Goal: Book appointment/travel/reservation

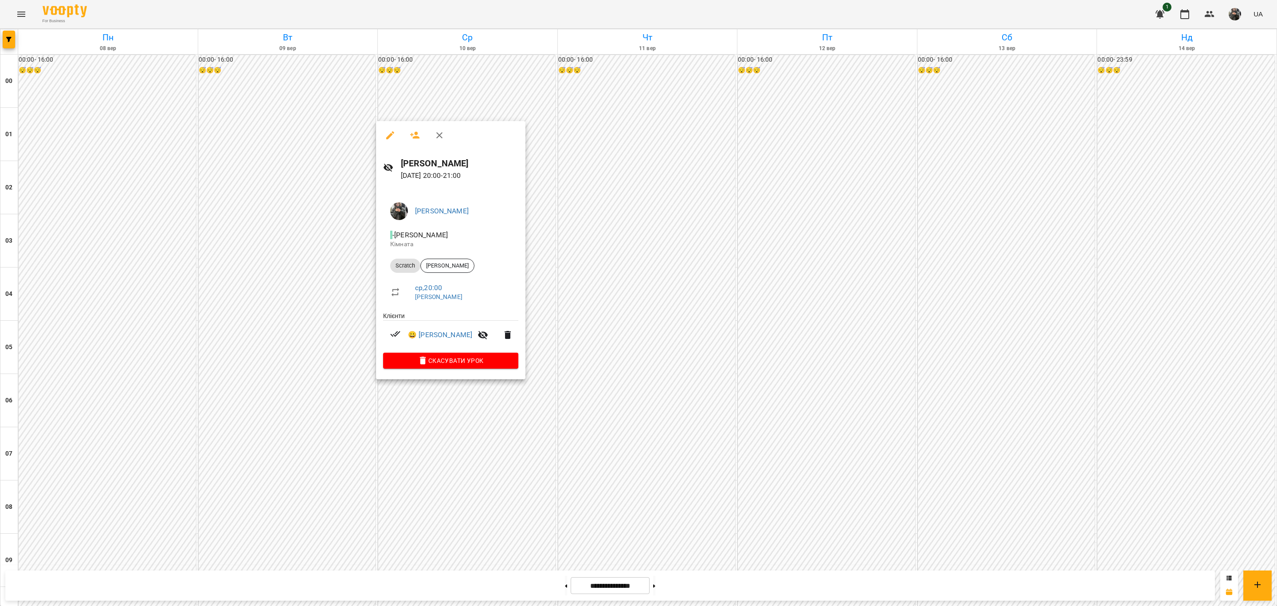
scroll to position [765, 0]
click at [431, 431] on div at bounding box center [638, 303] width 1277 height 606
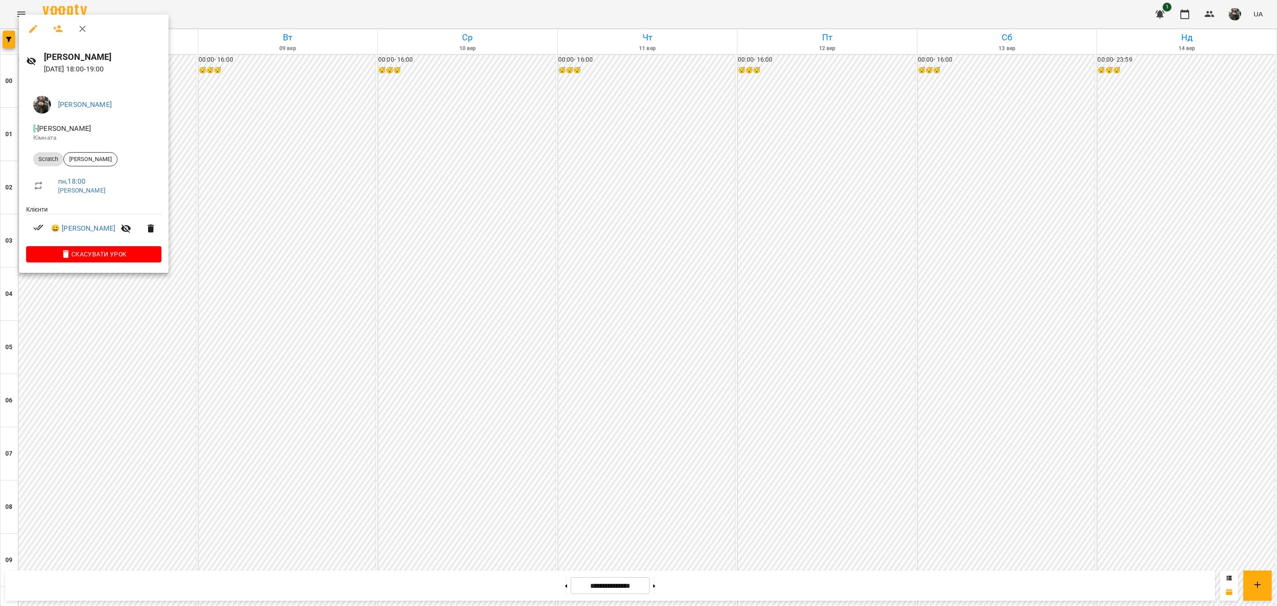
click at [80, 332] on div at bounding box center [638, 303] width 1277 height 606
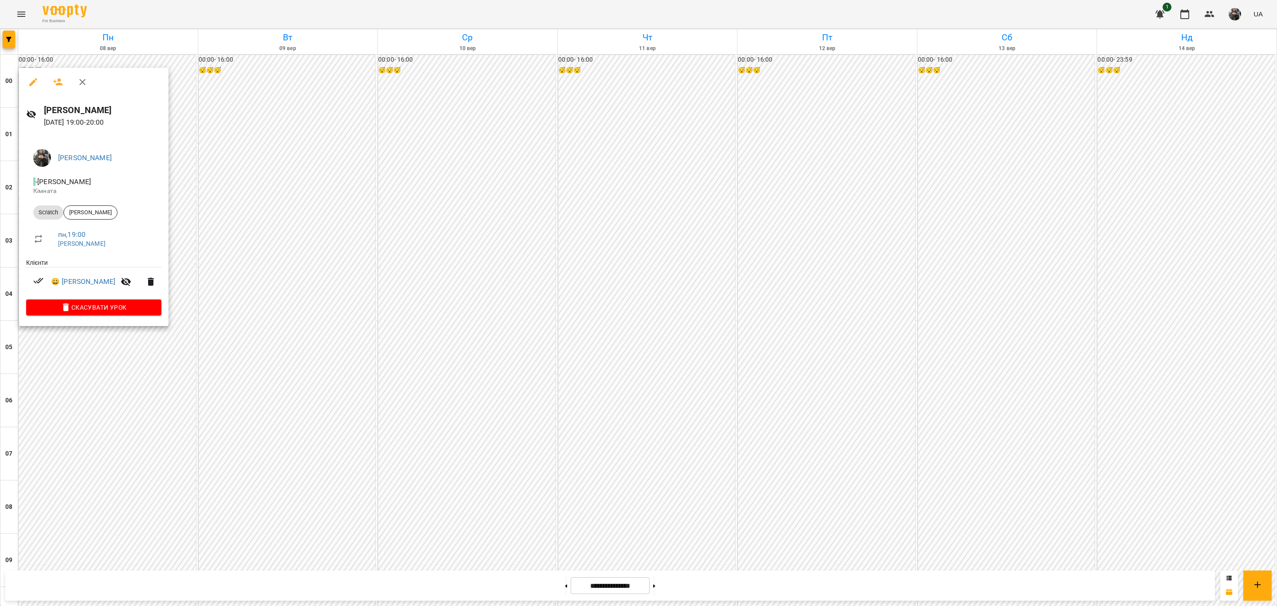
click at [127, 420] on div at bounding box center [638, 303] width 1277 height 606
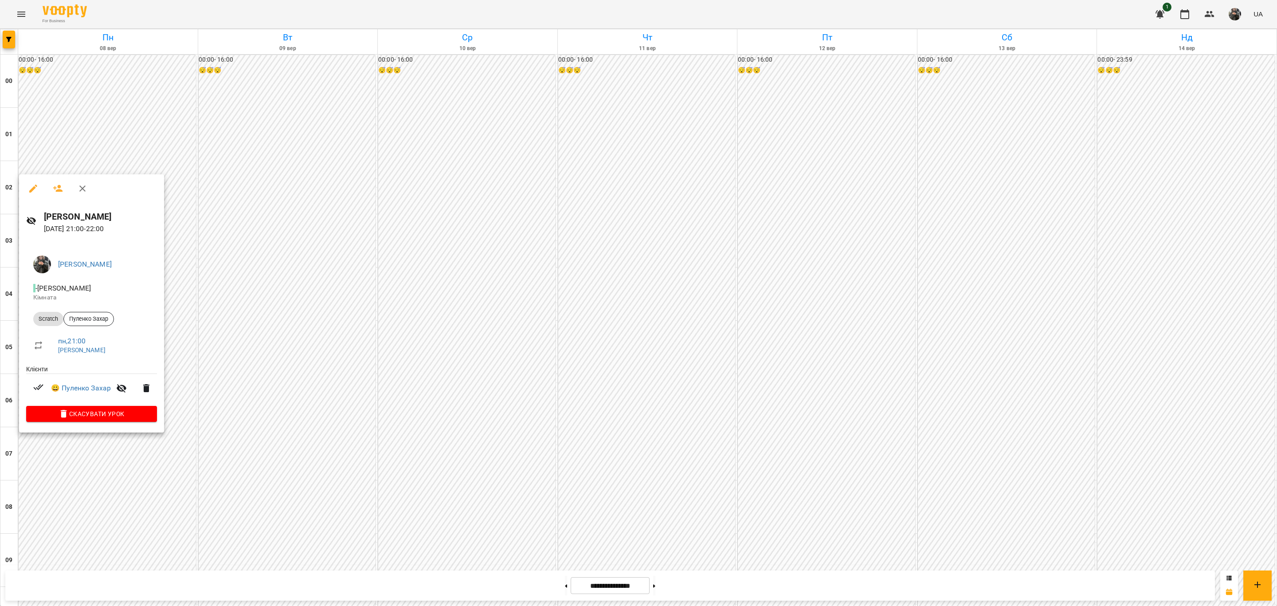
click at [320, 177] on div at bounding box center [638, 303] width 1277 height 606
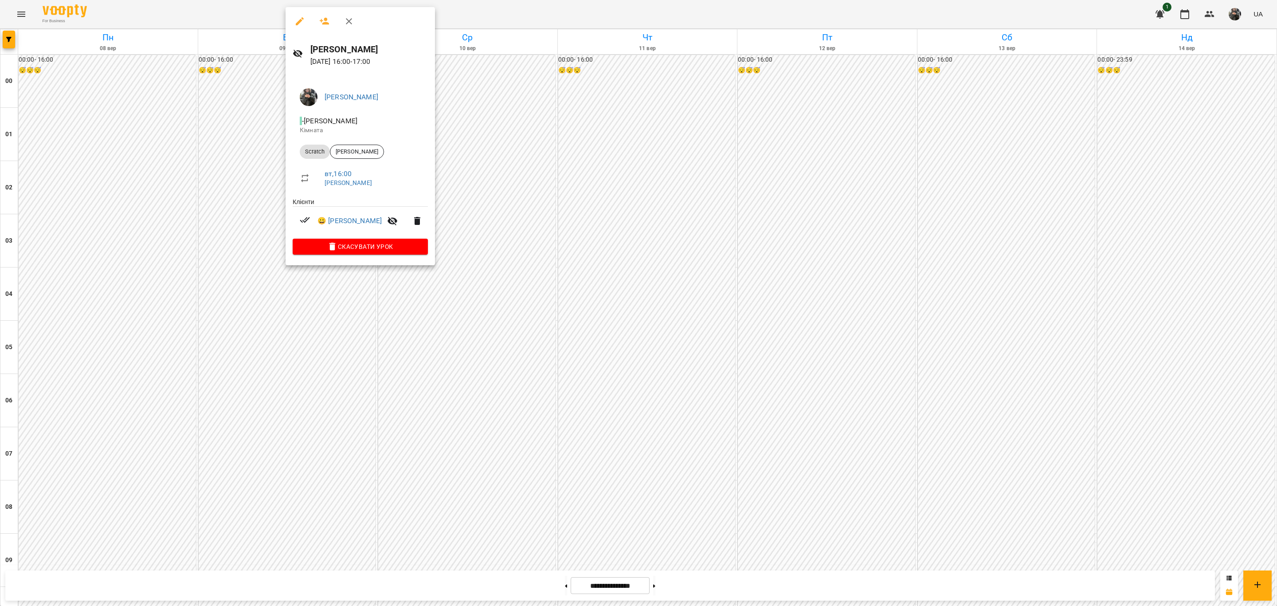
click at [294, 330] on div at bounding box center [638, 303] width 1277 height 606
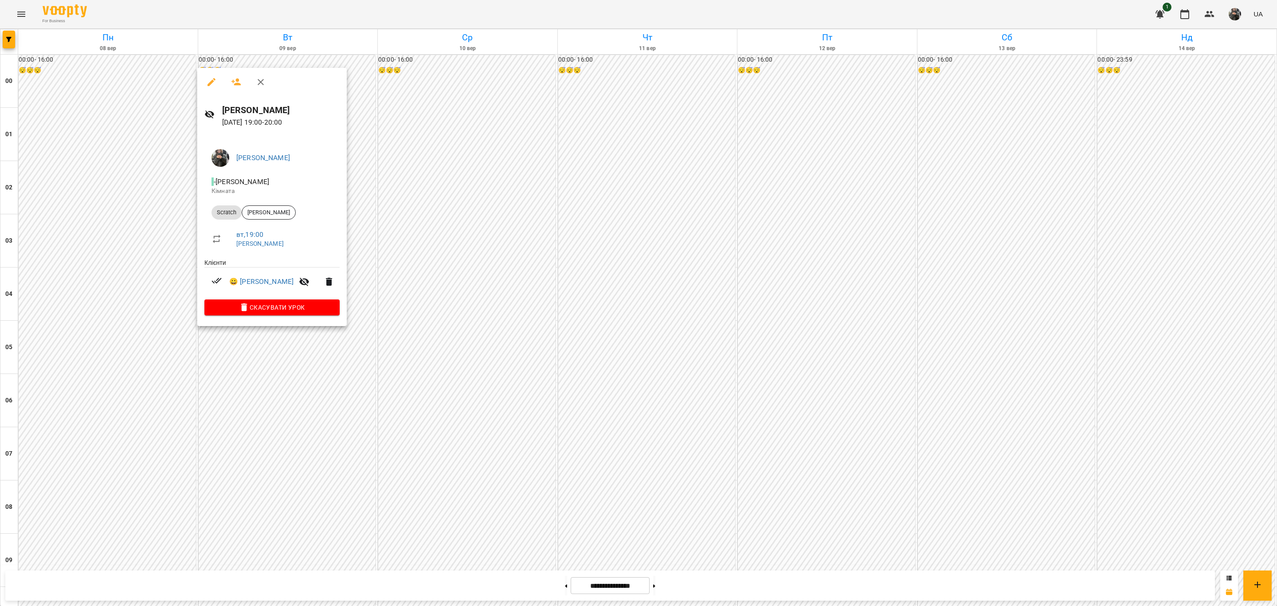
click at [290, 384] on div at bounding box center [638, 303] width 1277 height 606
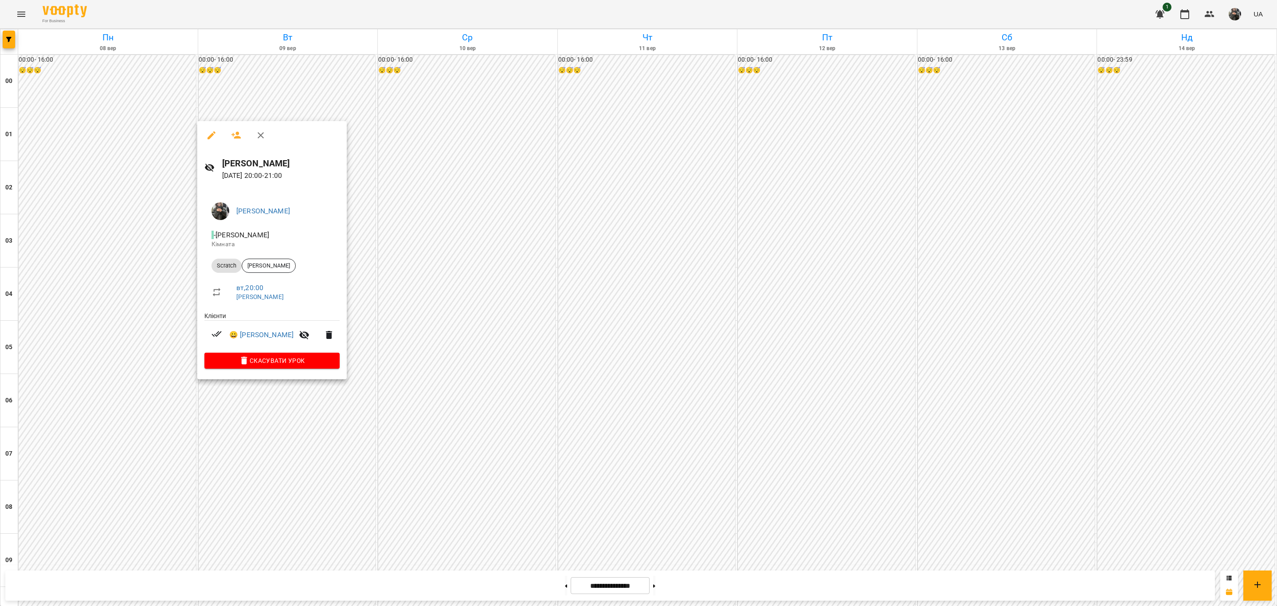
click at [489, 168] on div at bounding box center [638, 303] width 1277 height 606
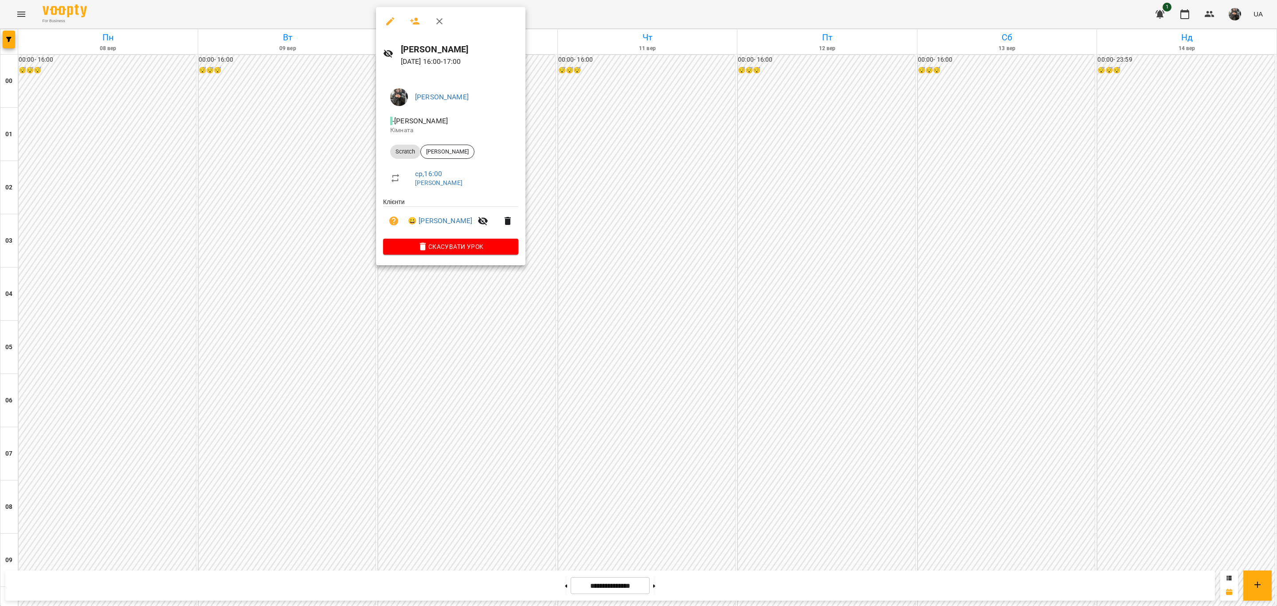
click at [591, 304] on div at bounding box center [638, 303] width 1277 height 606
